Goal: Navigation & Orientation: Find specific page/section

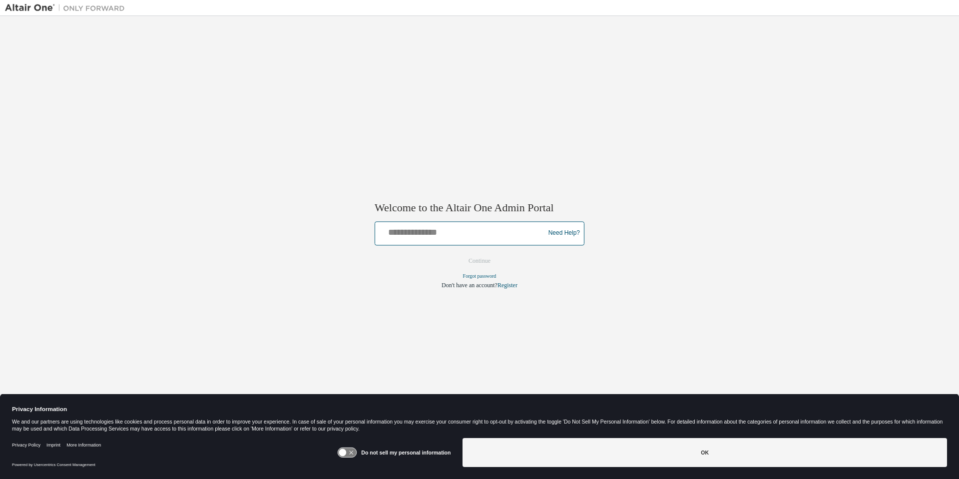
click at [409, 236] on input "text" at bounding box center [461, 231] width 164 height 14
type input "**********"
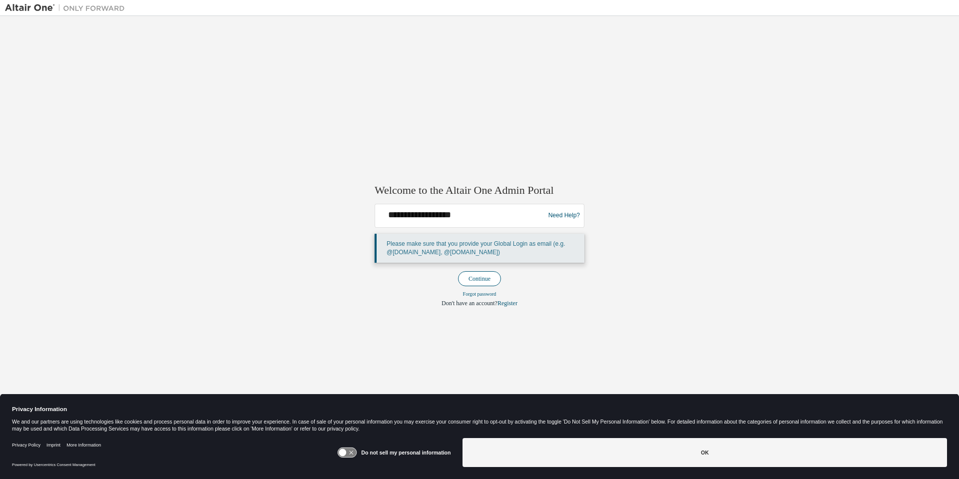
click at [471, 276] on button "Continue" at bounding box center [479, 278] width 43 height 15
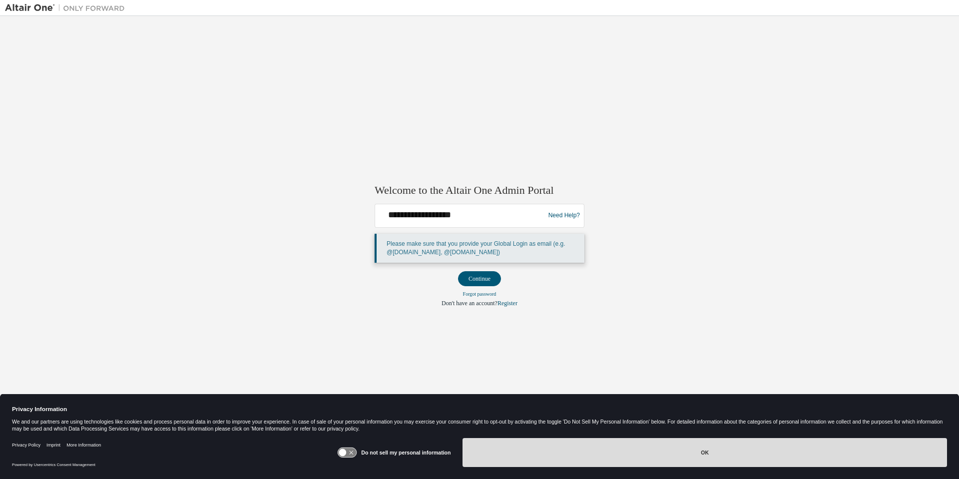
click at [650, 457] on button "OK" at bounding box center [705, 452] width 485 height 29
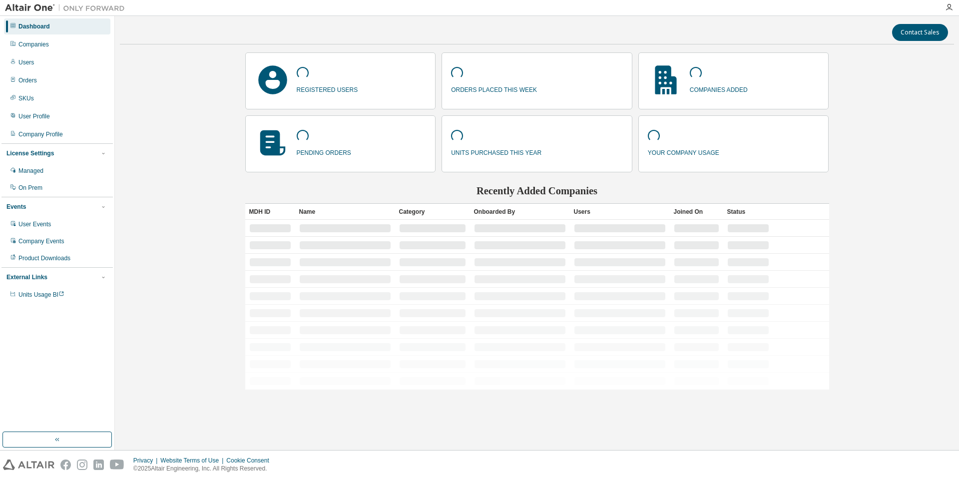
click at [953, 9] on div at bounding box center [949, 7] width 20 height 8
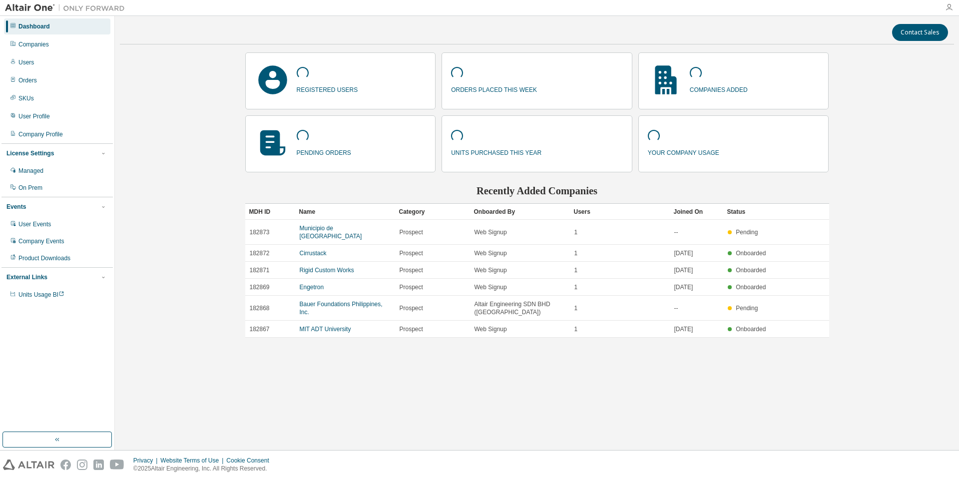
click at [951, 5] on icon "button" at bounding box center [949, 7] width 8 height 8
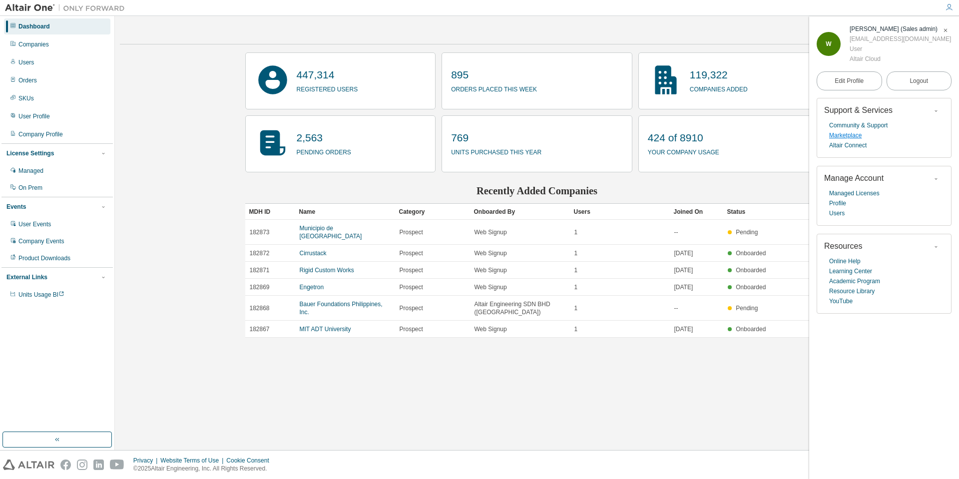
click at [844, 138] on link "Marketplace" at bounding box center [845, 135] width 32 height 10
